Goal: Information Seeking & Learning: Learn about a topic

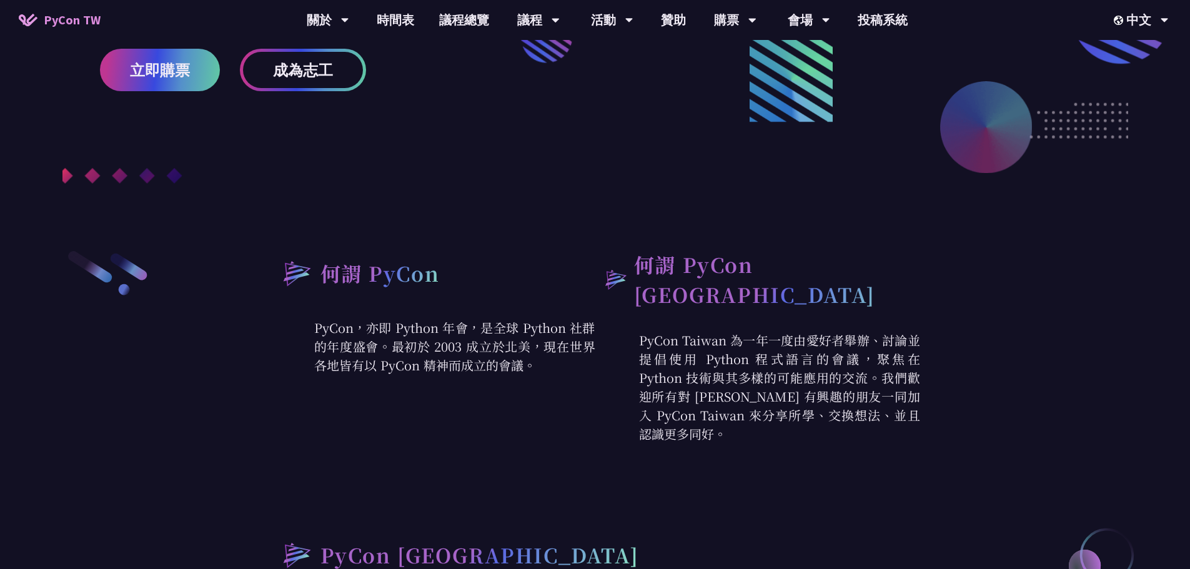
scroll to position [125, 0]
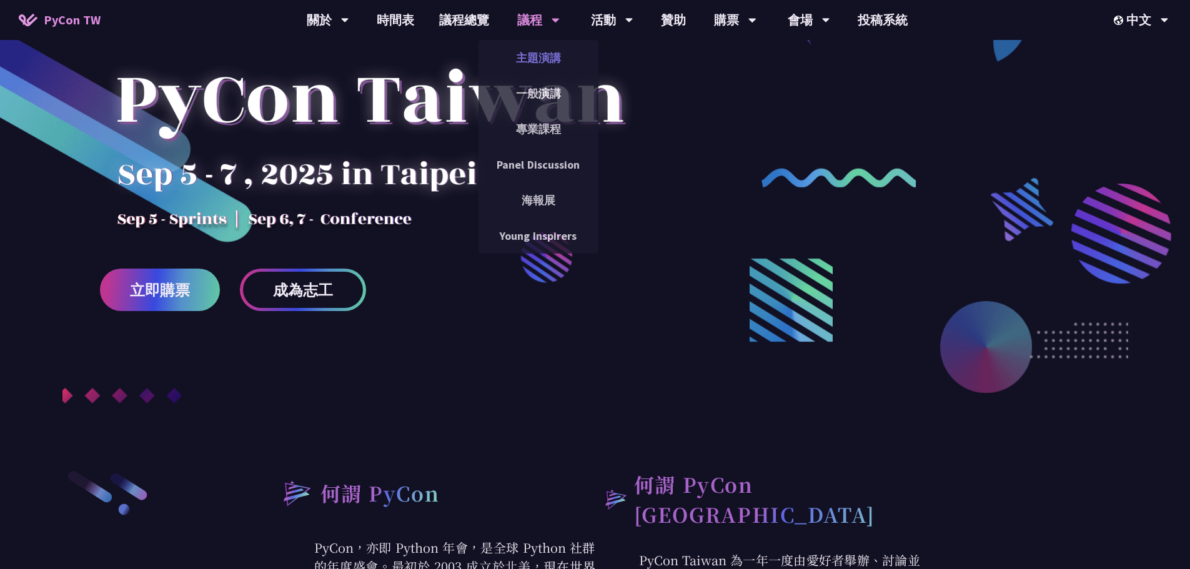
click at [524, 60] on link "主題演講" at bounding box center [538, 57] width 120 height 29
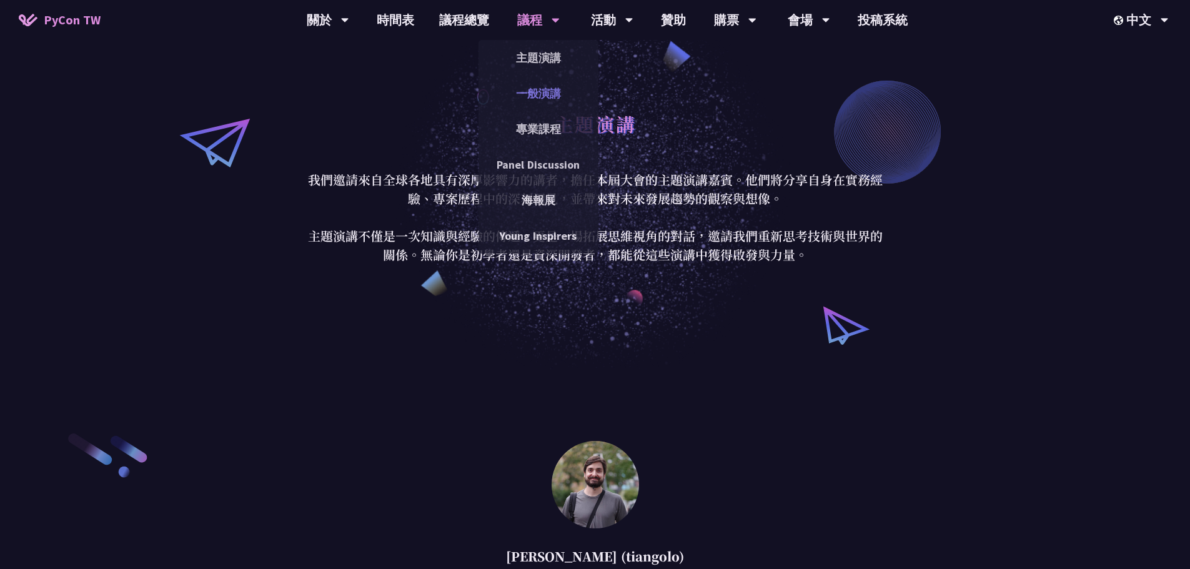
click at [563, 85] on link "一般演講" at bounding box center [538, 93] width 120 height 29
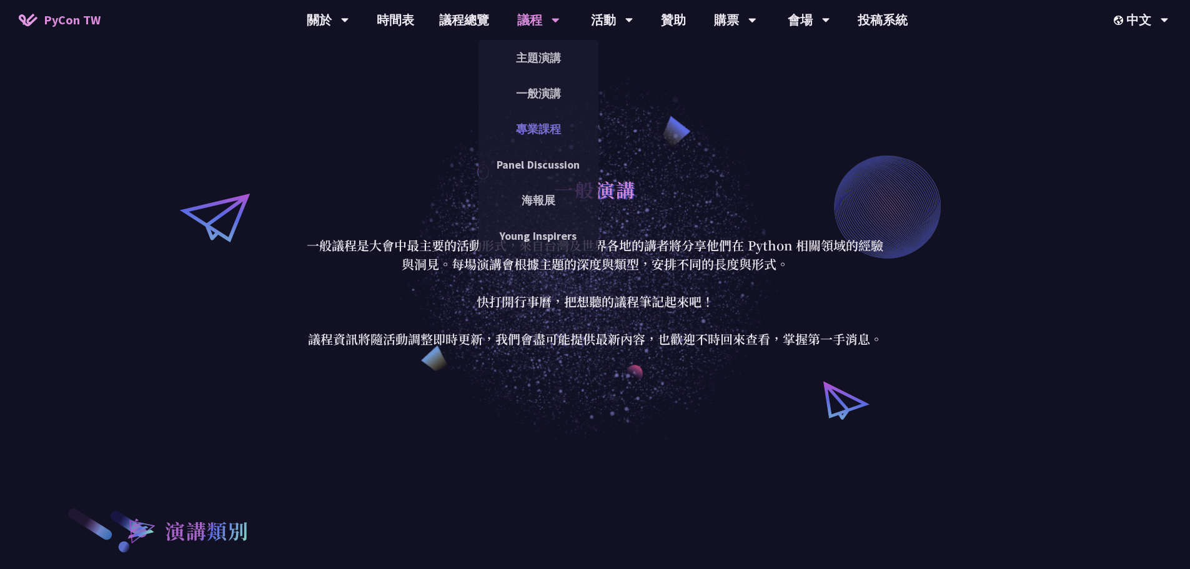
click at [553, 121] on link "專業課程" at bounding box center [538, 128] width 120 height 29
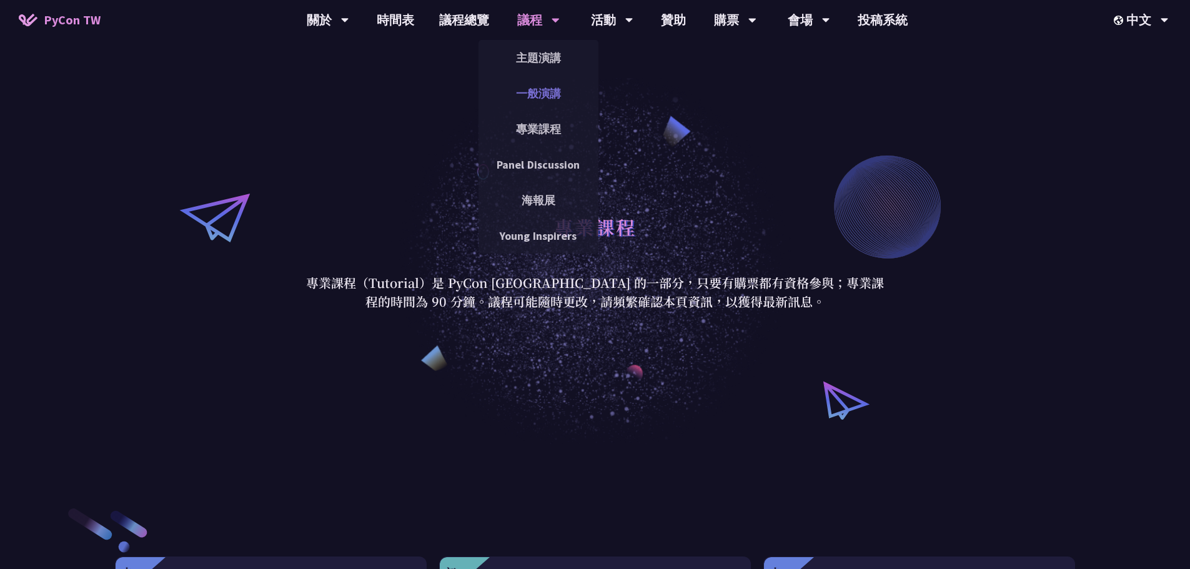
click at [524, 82] on link "一般演講" at bounding box center [538, 93] width 120 height 29
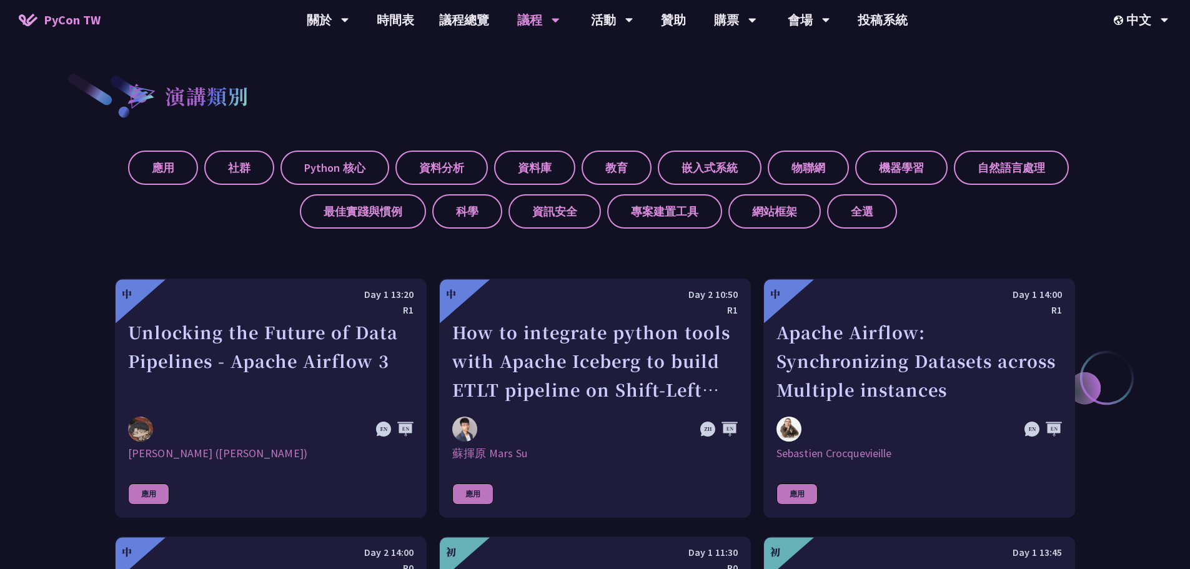
scroll to position [437, 0]
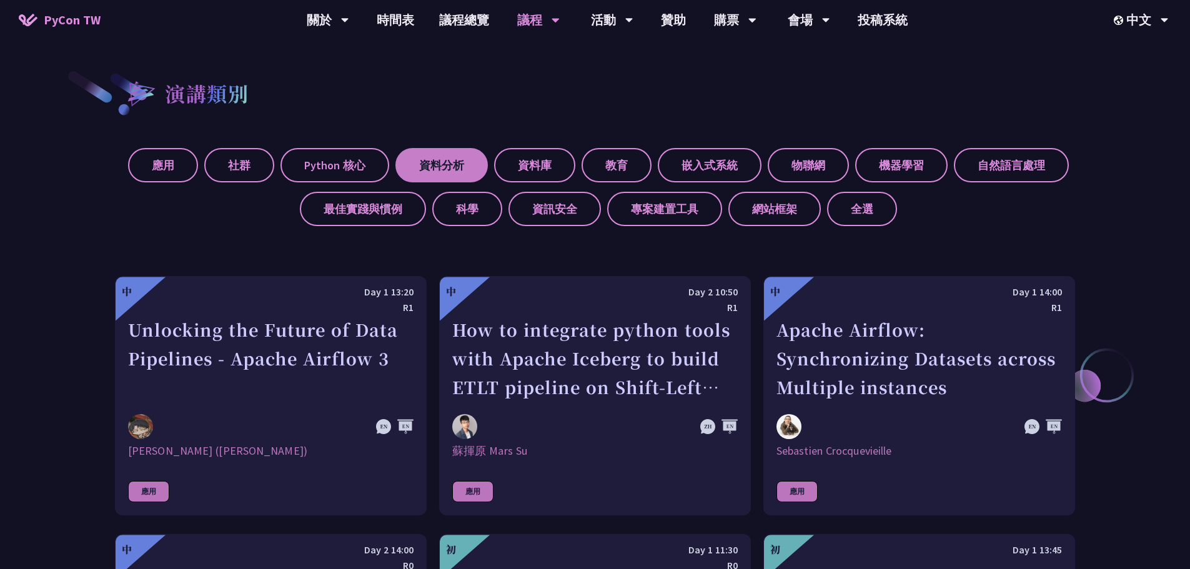
click at [447, 166] on label "資料分析" at bounding box center [441, 165] width 92 height 34
click at [0, 0] on input "資料分析" at bounding box center [0, 0] width 0 height 0
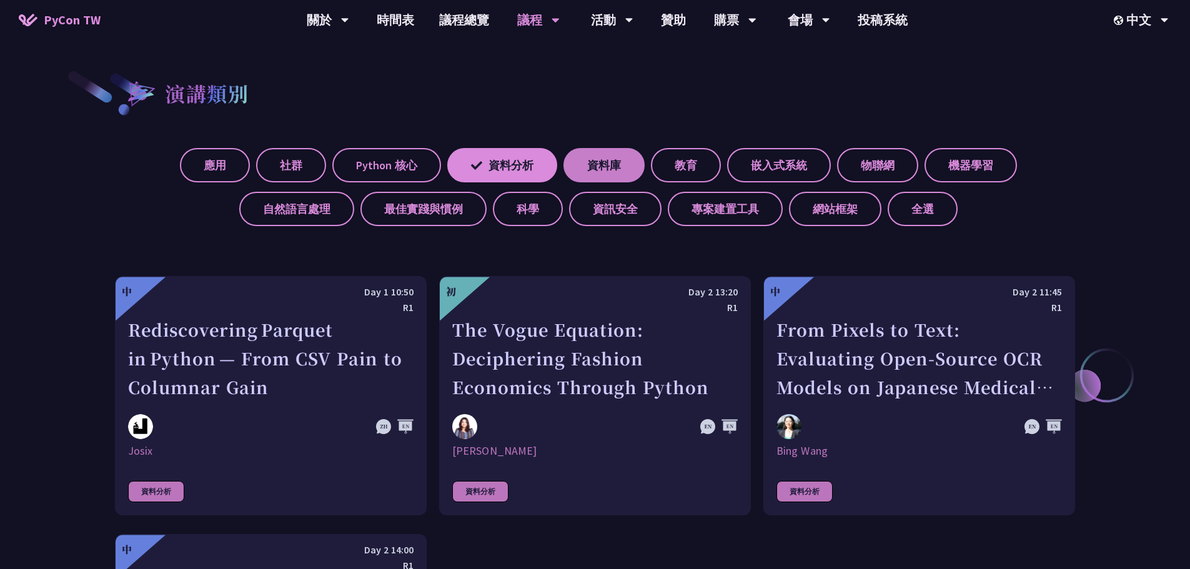
click at [590, 165] on label "資料庫" at bounding box center [603, 165] width 81 height 34
click at [0, 0] on input "資料庫" at bounding box center [0, 0] width 0 height 0
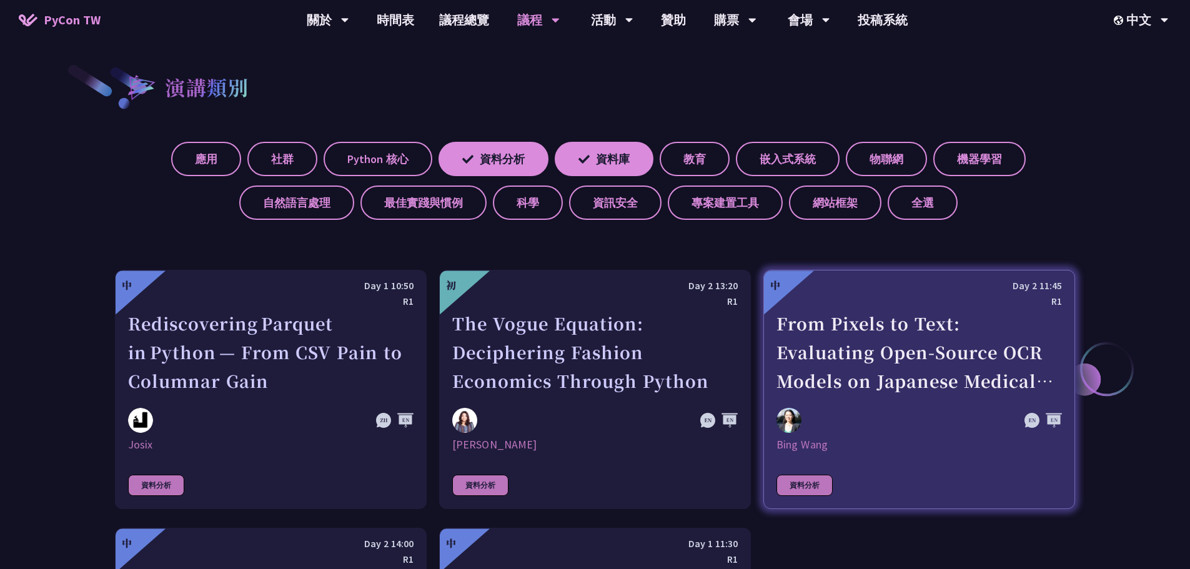
scroll to position [375, 0]
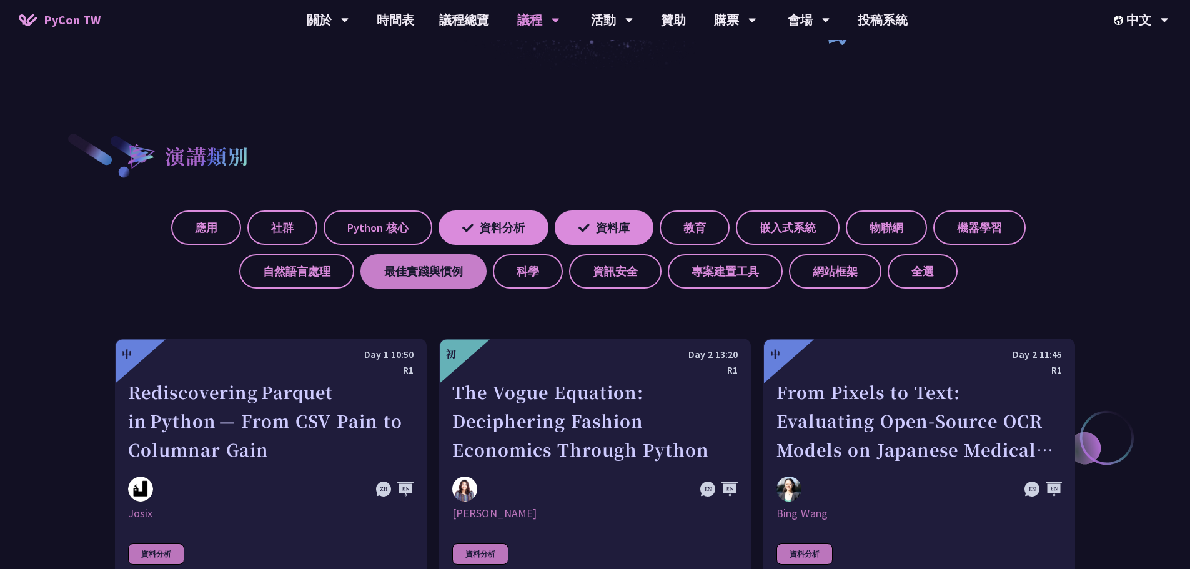
click at [394, 260] on label "最佳實踐與慣例" at bounding box center [423, 271] width 126 height 34
click at [0, 0] on input "最佳實踐與慣例" at bounding box center [0, 0] width 0 height 0
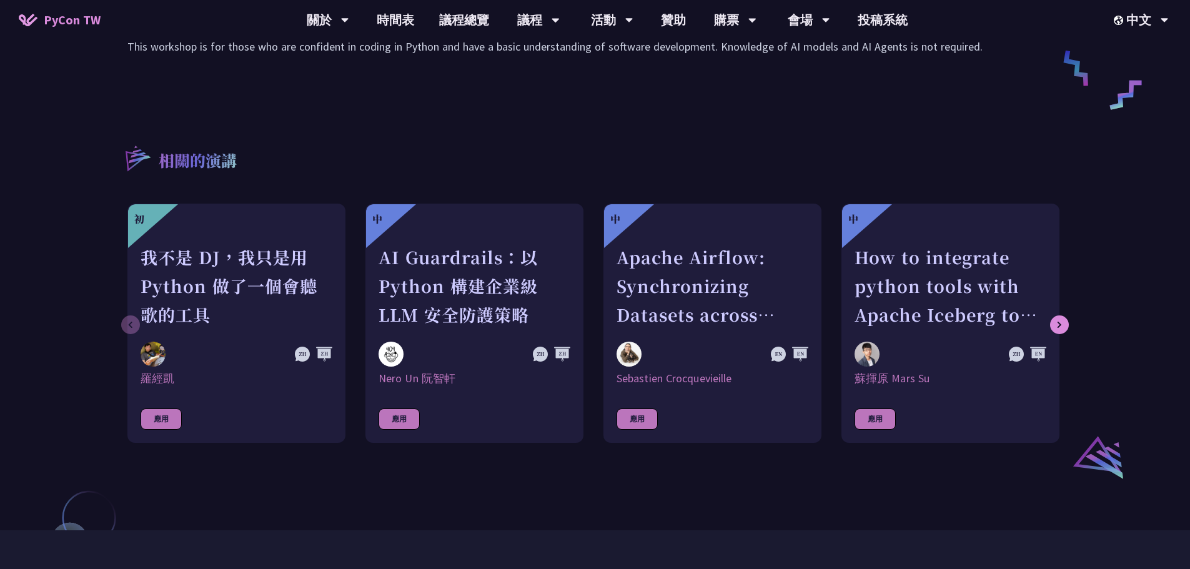
scroll to position [625, 0]
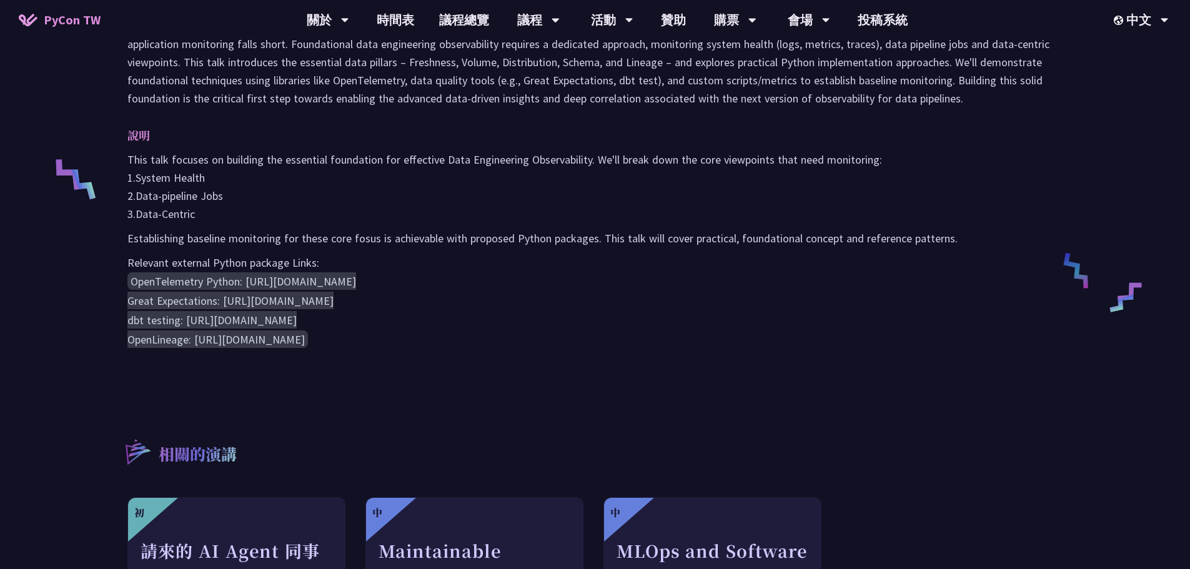
scroll to position [500, 0]
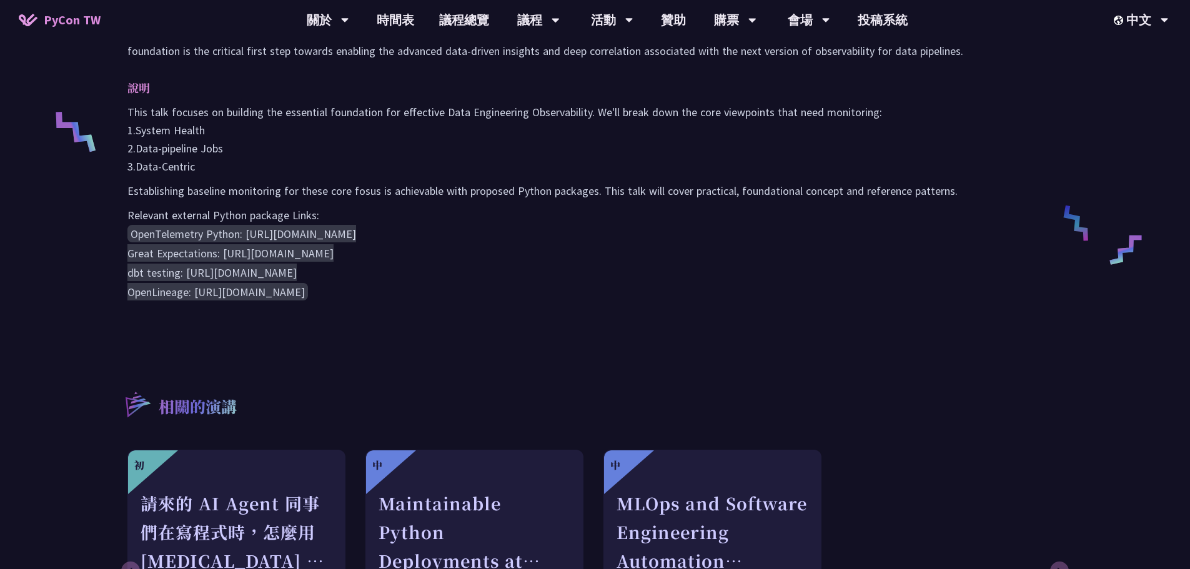
click at [523, 262] on pre "OpenTelemetry Python: [URL][DOMAIN_NAME] Great Expectations: [URL][DOMAIN_NAME]…" at bounding box center [594, 262] width 935 height 77
drag, startPoint x: 518, startPoint y: 266, endPoint x: 512, endPoint y: 106, distance: 160.0
click at [511, 104] on div "This talk focuses on building the essential foundation for effective Data Engin…" at bounding box center [594, 202] width 935 height 199
click at [512, 108] on p "This talk focuses on building the essential foundation for effective Data Engin…" at bounding box center [594, 139] width 935 height 72
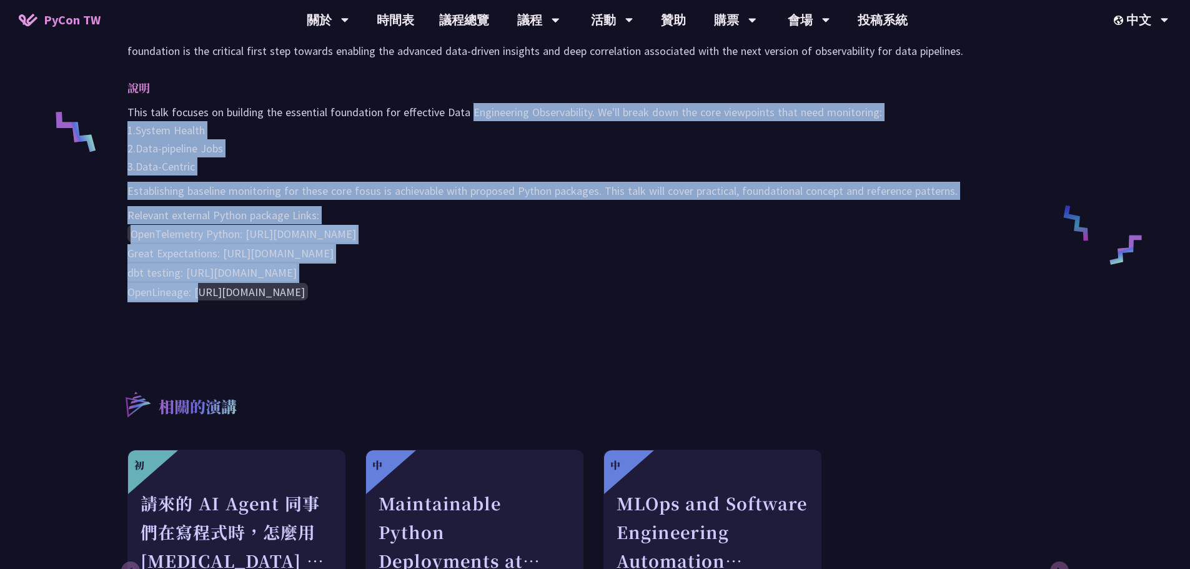
drag, startPoint x: 510, startPoint y: 130, endPoint x: 523, endPoint y: 254, distance: 124.4
click at [521, 250] on div "This talk focuses on building the essential foundation for effective Data Engin…" at bounding box center [594, 202] width 935 height 199
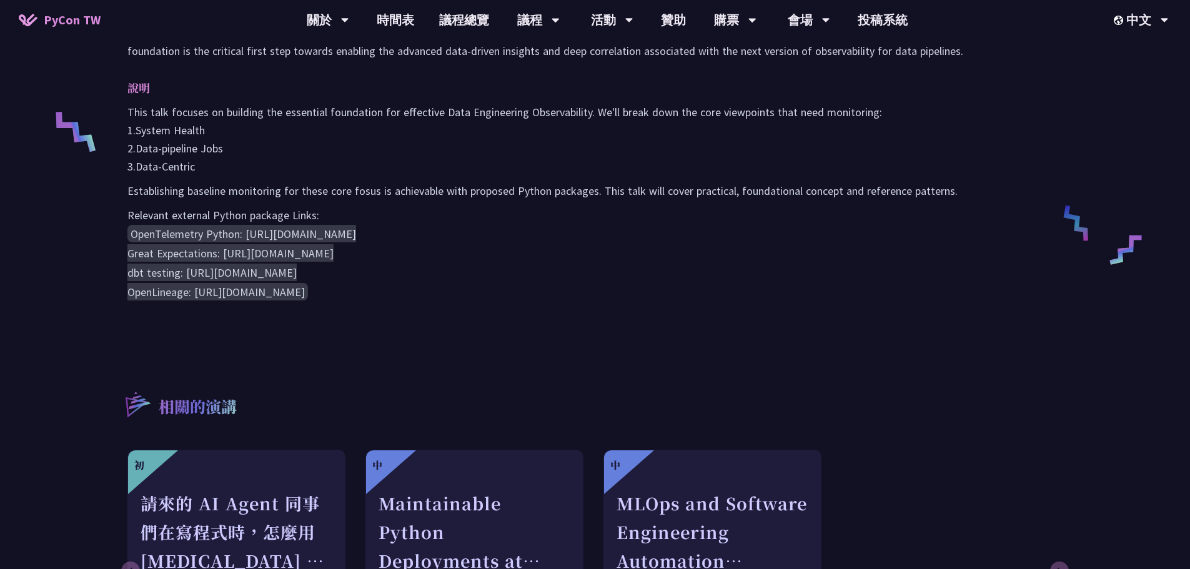
click at [523, 270] on pre "OpenTelemetry Python: https://opentelemetry.io/docs/instrumentation/python/ Gre…" at bounding box center [594, 262] width 935 height 77
drag, startPoint x: 526, startPoint y: 321, endPoint x: 547, endPoint y: 154, distance: 168.0
click at [547, 154] on div "摘要 說明 This talk focuses on building the essential foundation for effective Data…" at bounding box center [595, 135] width 960 height 395
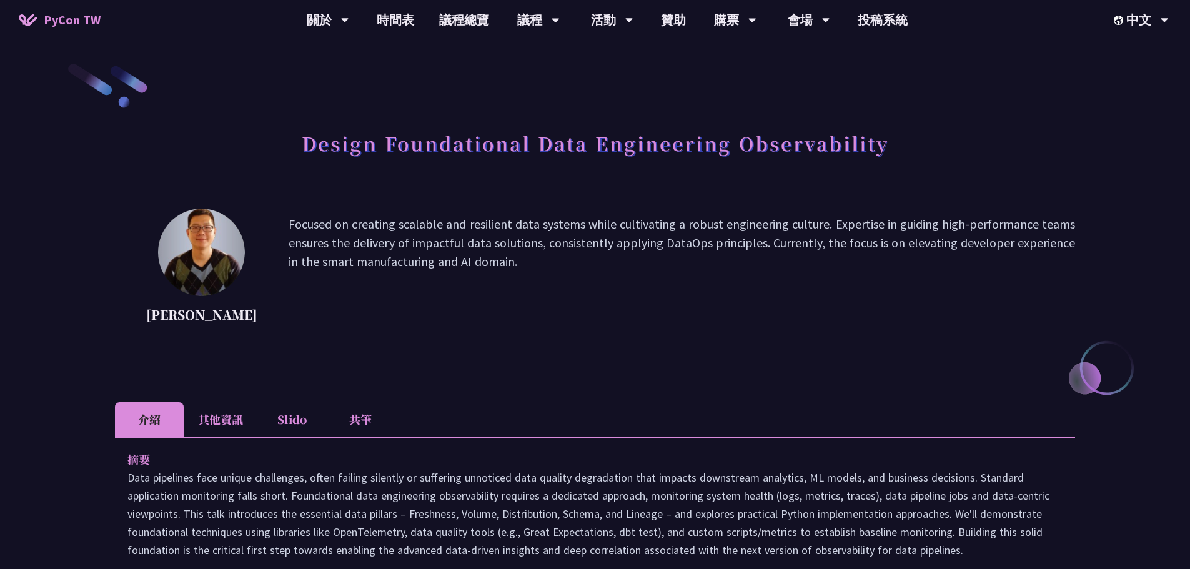
scroll to position [0, 0]
click at [733, 280] on p "Focused on creating scalable and resilient data systems while cultivating a rob…" at bounding box center [682, 271] width 786 height 112
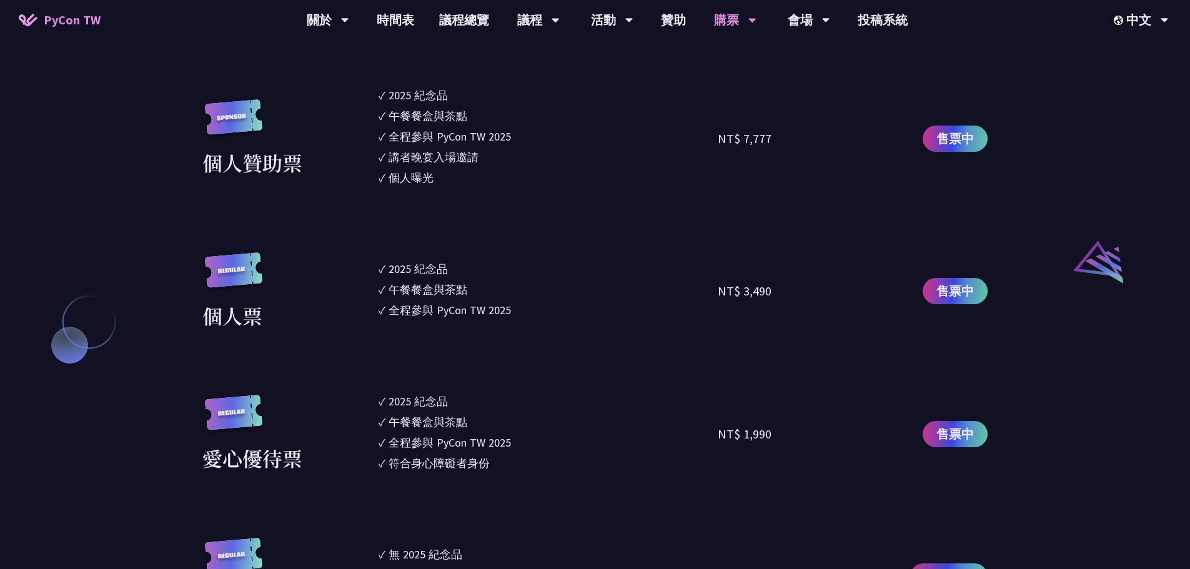
scroll to position [1249, 0]
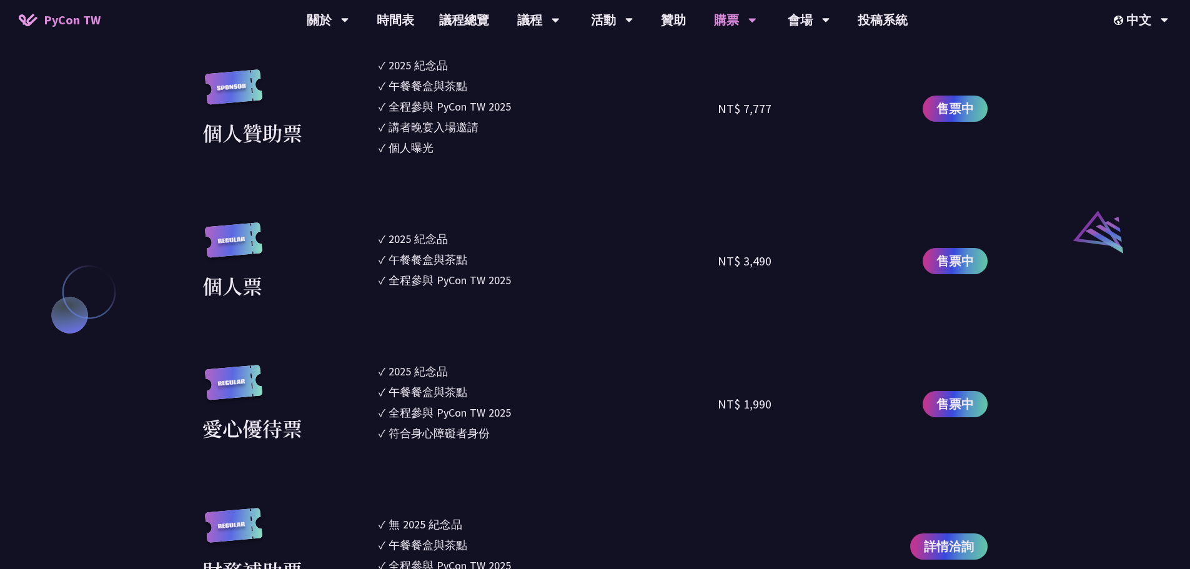
drag, startPoint x: 498, startPoint y: 417, endPoint x: 492, endPoint y: 440, distance: 23.3
click at [493, 438] on ul "✓ 2025 紀念品 ✓ 午餐餐盒與茶點 ✓ 全程參與 PyCon TW 2025 ✓ 符合身心障礙者身份" at bounding box center [548, 404] width 340 height 82
click at [492, 440] on li "✓ 符合身心障礙者身份" at bounding box center [548, 433] width 340 height 17
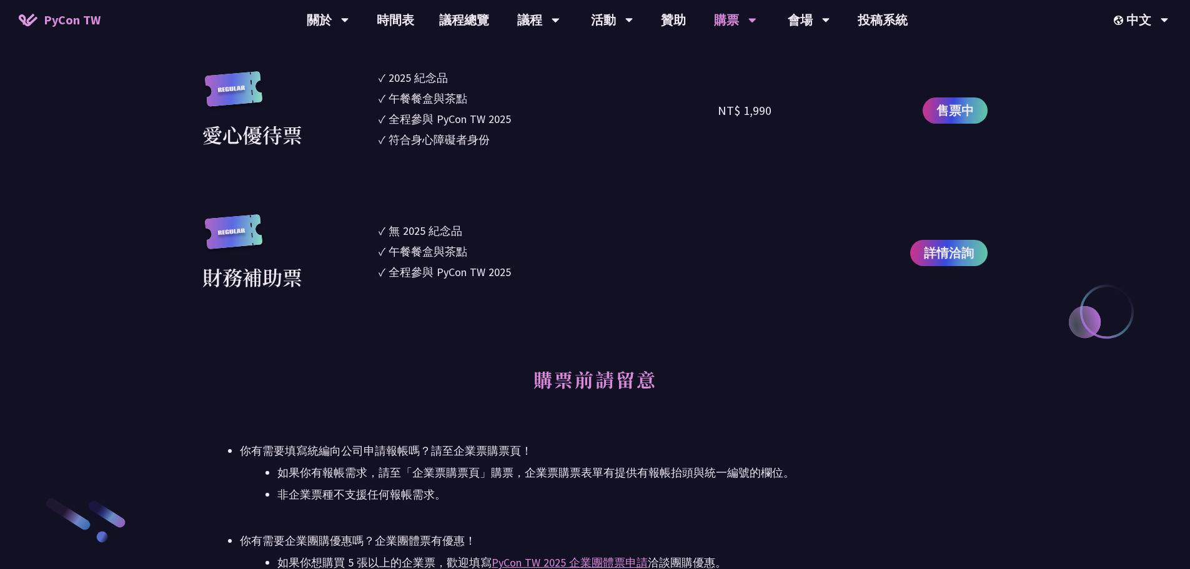
scroll to position [1624, 0]
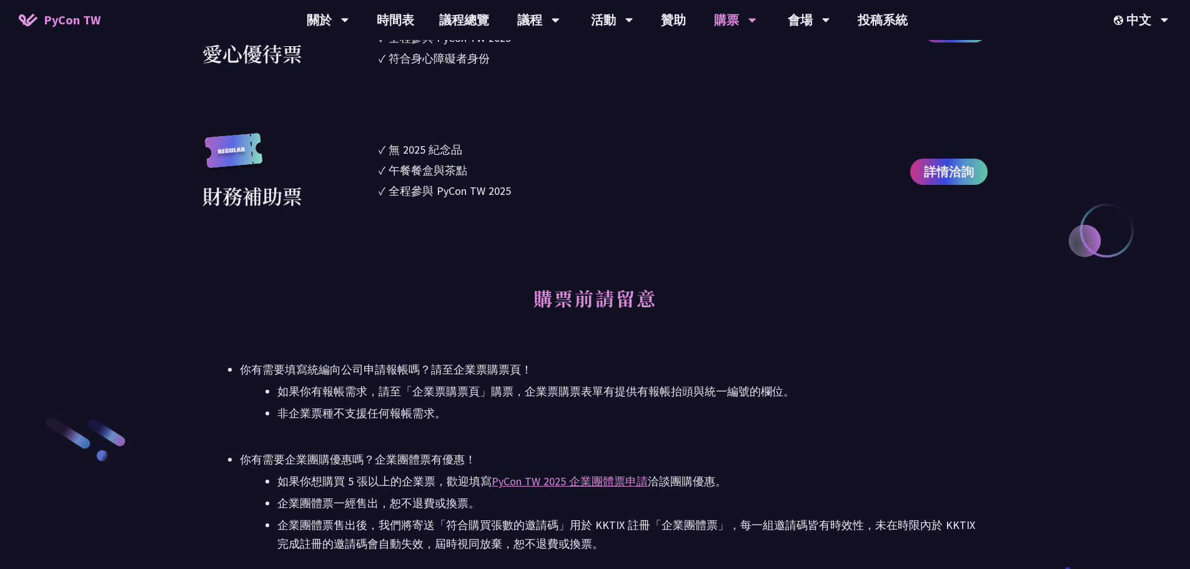
drag, startPoint x: 679, startPoint y: 290, endPoint x: 696, endPoint y: 385, distance: 97.1
click at [696, 382] on div "購票前請留意 你有需要填寫統編向公司申請報帳嗎？請至企業票購票頁！ 如果你有報帳需求，請至「企業票購票頁」購票，企業票購票表單有提供有報帳抬頭與統一編號的欄位…" at bounding box center [594, 413] width 785 height 280
click at [706, 407] on li "非企業票種不支援任何報帳需求。" at bounding box center [632, 413] width 710 height 19
drag, startPoint x: 707, startPoint y: 339, endPoint x: 718, endPoint y: 267, distance: 73.3
click at [717, 273] on div "購票前請留意 你有需要填寫統編向公司申請報帳嗎？請至企業票購票頁！ 如果你有報帳需求，請至「企業票購票頁」購票，企業票購票表單有提供有報帳抬頭與統一編號的欄位…" at bounding box center [594, 413] width 785 height 280
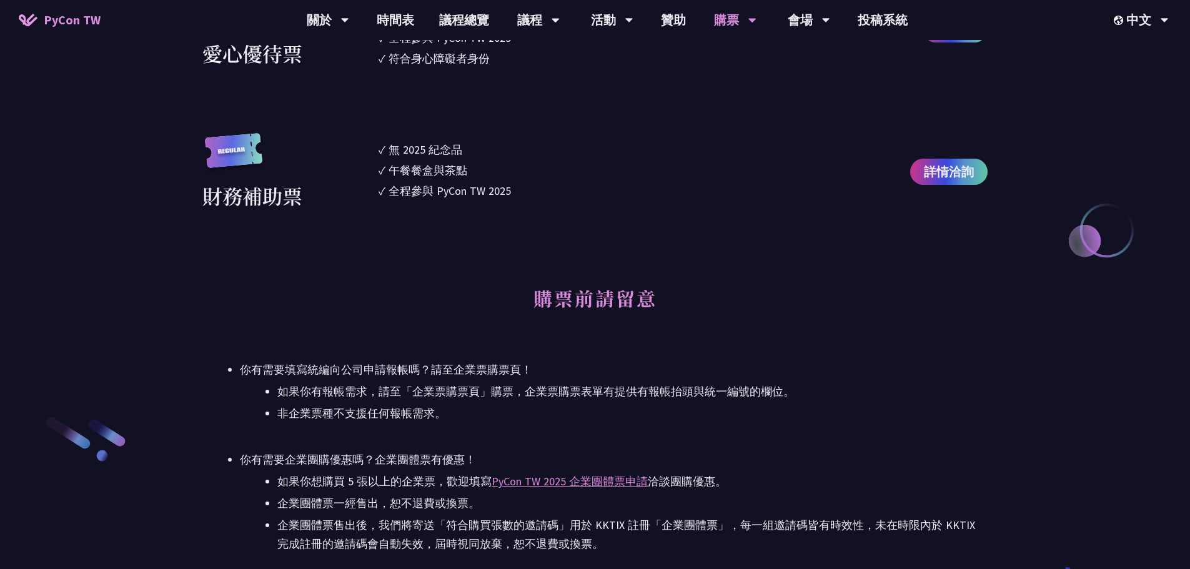
click at [718, 267] on div "大會資訊 衝刺開發 日期：2025 年 09 月 05 日 地點：TBD 主議程 日期：2025 年 09 月 06 日 到 2025 年 09 月 07 日…" at bounding box center [594, 160] width 785 height 2831
click at [713, 270] on div "大會資訊 衝刺開發 日期：2025 年 09 月 05 日 地點：TBD 主議程 日期：2025 年 09 月 06 日 到 2025 年 09 月 07 日…" at bounding box center [594, 160] width 785 height 2831
drag, startPoint x: 644, startPoint y: 229, endPoint x: 487, endPoint y: 427, distance: 252.0
click at [487, 427] on div "大會資訊 衝刺開發 日期：2025 年 09 月 05 日 地點：TBD 主議程 日期：2025 年 09 月 06 日 到 2025 年 09 月 07 日…" at bounding box center [594, 160] width 785 height 2831
click at [487, 427] on ul "你有需要填寫統編向公司申請報帳嗎？請至企業票購票頁！ 如果你有報帳需求，請至「企業票購票頁」購票，企業票購票表單有提供有報帳抬頭與統一編號的欄位。 非企業票種…" at bounding box center [594, 456] width 785 height 193
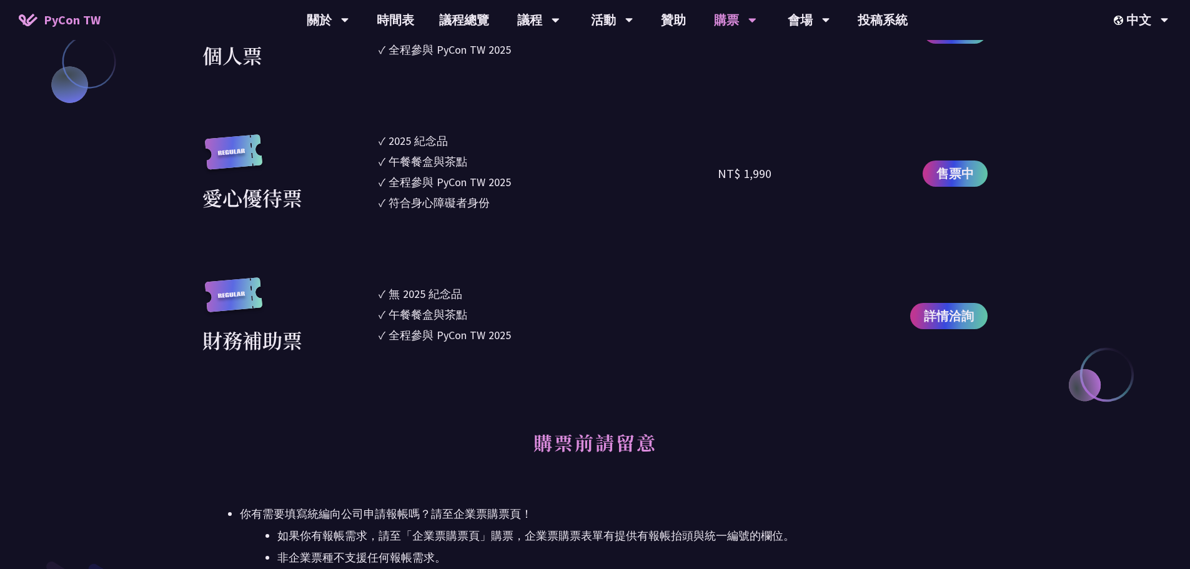
scroll to position [1249, 0]
